Goal: Go to known website: Access a specific website the user already knows

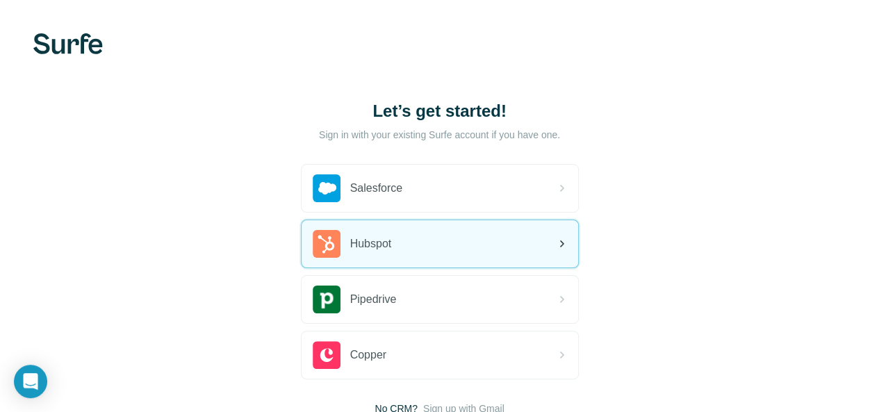
click at [303, 247] on div "Hubspot" at bounding box center [440, 243] width 277 height 47
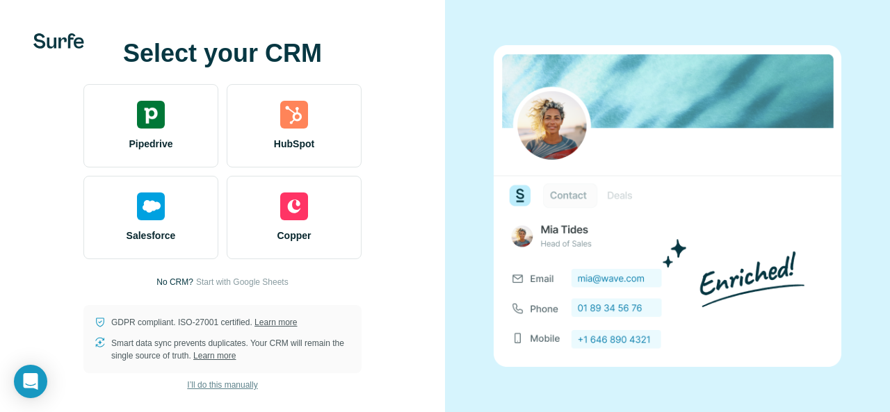
click at [224, 383] on span "I’ll do this manually" at bounding box center [222, 385] width 70 height 13
